Goal: Subscribe to service/newsletter

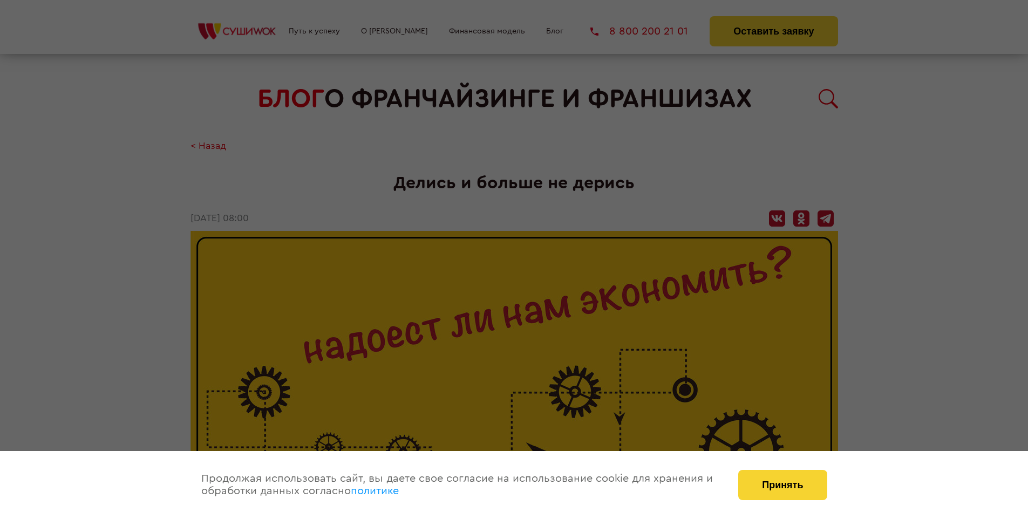
scroll to position [1702, 0]
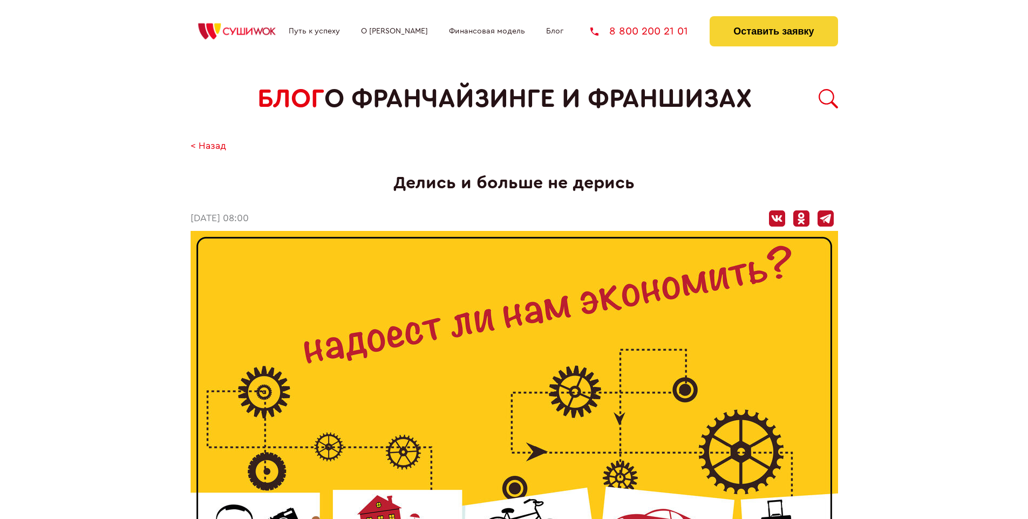
scroll to position [1702, 0]
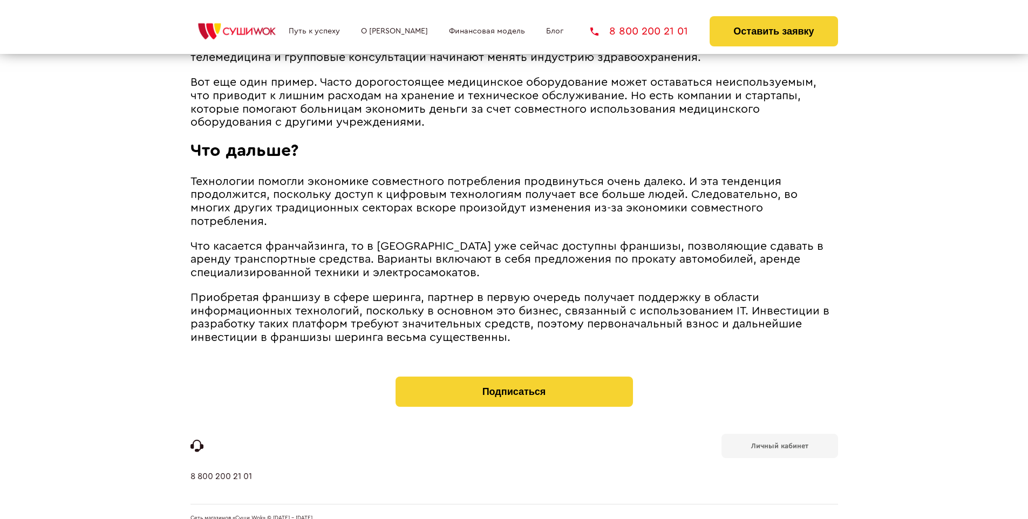
click at [780, 443] on b "Личный кабинет" at bounding box center [779, 446] width 57 height 7
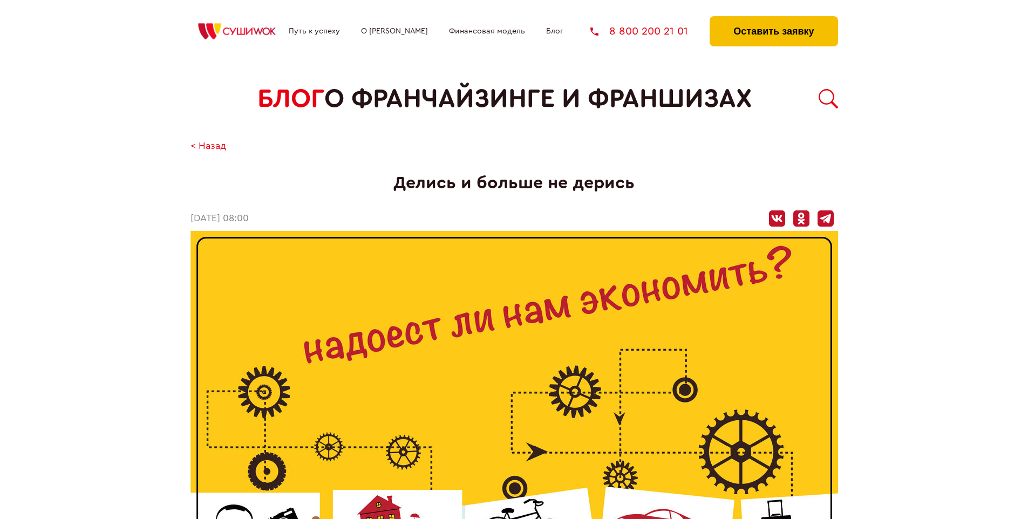
click at [774, 19] on button "Оставить заявку" at bounding box center [774, 31] width 128 height 30
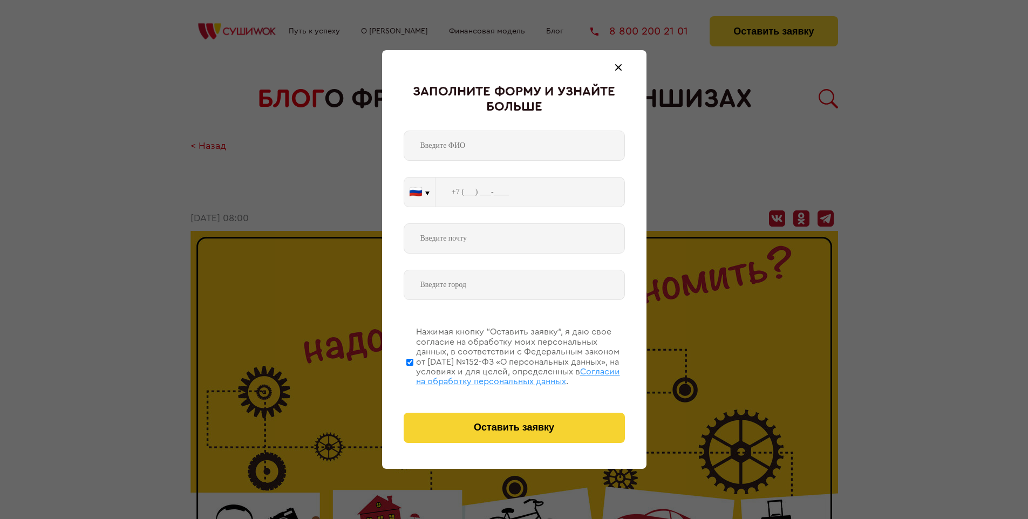
click at [500, 375] on span "Согласии на обработку персональных данных" at bounding box center [518, 377] width 204 height 18
click at [414, 375] on input "Нажимая кнопку “Оставить заявку”, я даю свое согласие на обработку моих персона…" at bounding box center [409, 362] width 7 height 86
checkbox input "false"
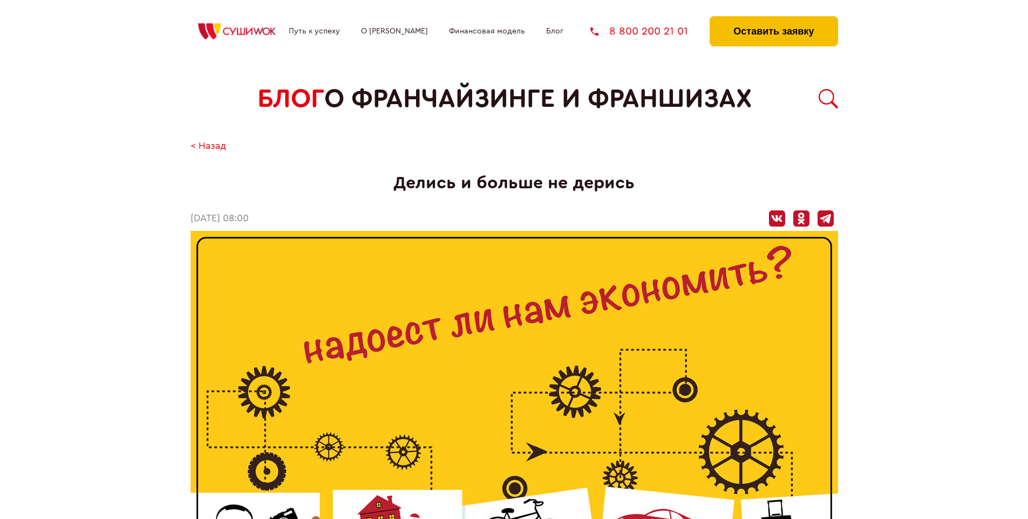
click at [774, 19] on button "Оставить заявку" at bounding box center [774, 31] width 128 height 30
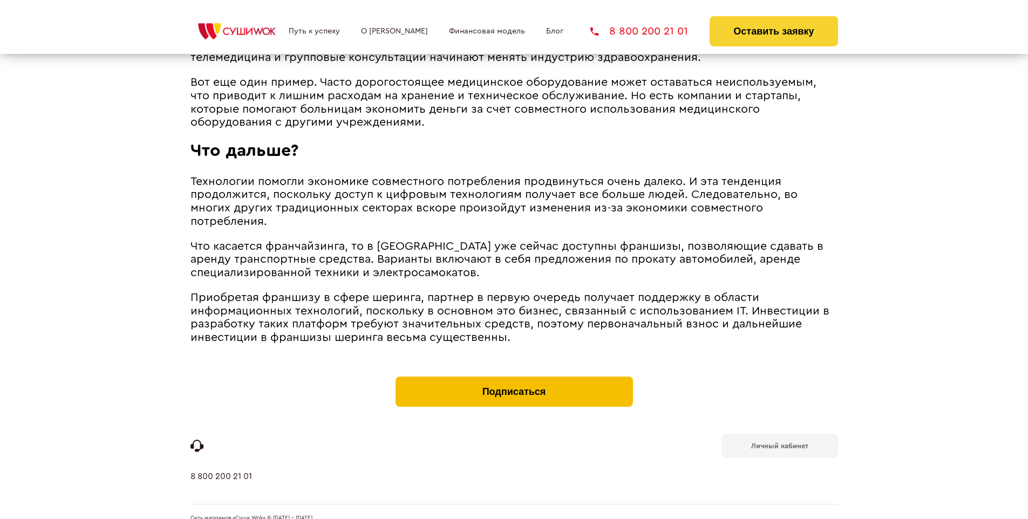
click at [514, 377] on button "Подписаться" at bounding box center [515, 392] width 238 height 30
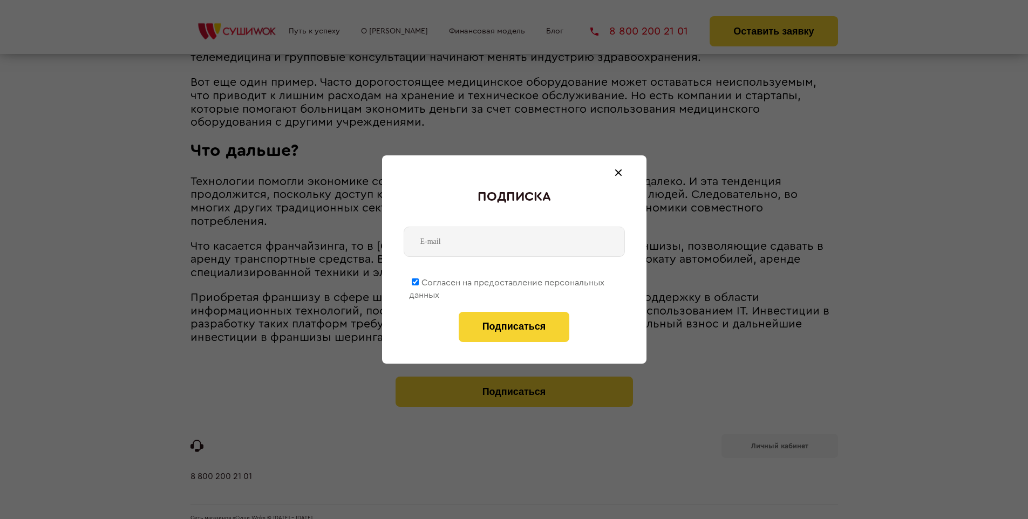
click at [507, 281] on span "Согласен на предоставление персональных данных" at bounding box center [506, 289] width 195 height 21
click at [419, 281] on input "Согласен на предоставление персональных данных" at bounding box center [415, 282] width 7 height 7
checkbox input "false"
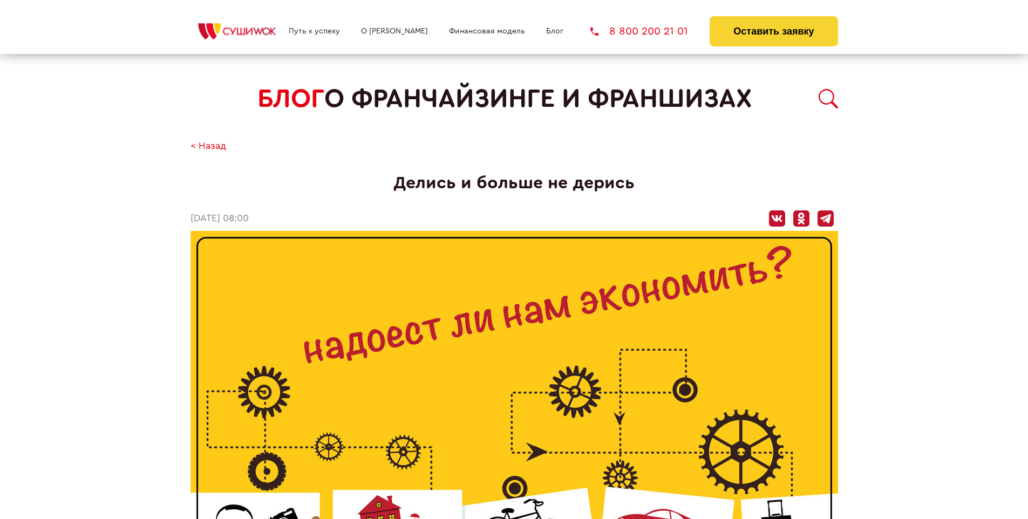
scroll to position [1702, 0]
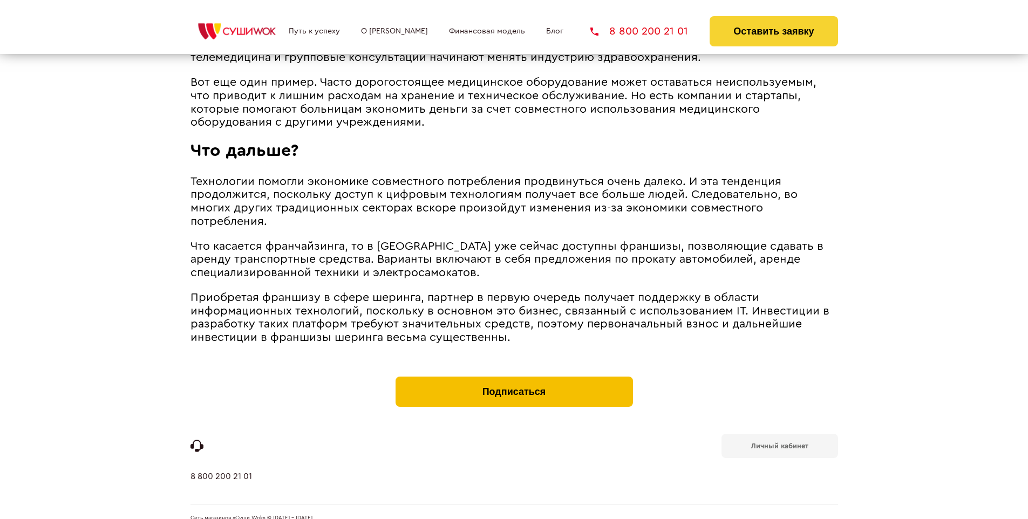
click at [514, 377] on button "Подписаться" at bounding box center [515, 392] width 238 height 30
